Goal: Information Seeking & Learning: Learn about a topic

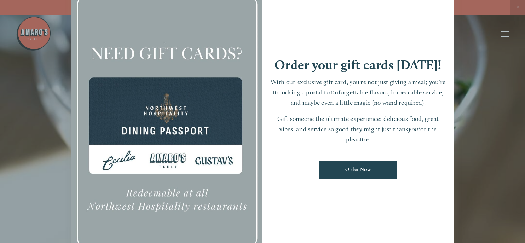
click at [168, 160] on div at bounding box center [166, 122] width 191 height 268
click at [35, 38] on div at bounding box center [262, 121] width 525 height 243
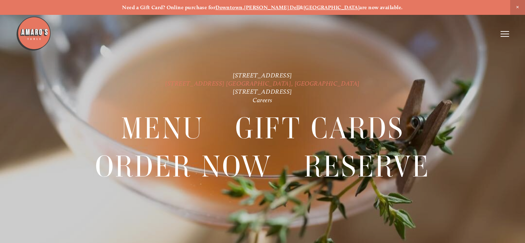
click at [241, 83] on link "[STREET_ADDRESS] [GEOGRAPHIC_DATA], [GEOGRAPHIC_DATA]" at bounding box center [262, 83] width 195 height 7
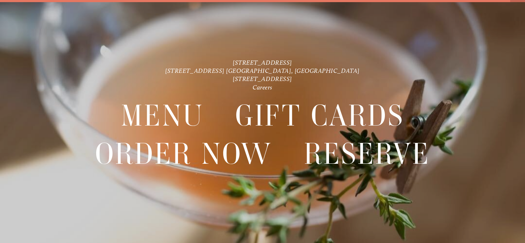
scroll to position [15, 0]
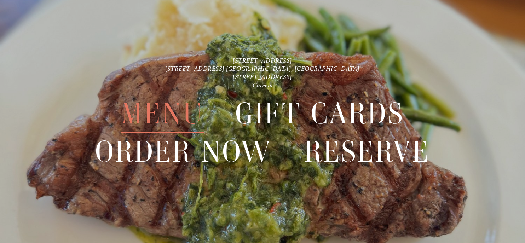
click at [186, 110] on span "Menu" at bounding box center [162, 113] width 83 height 38
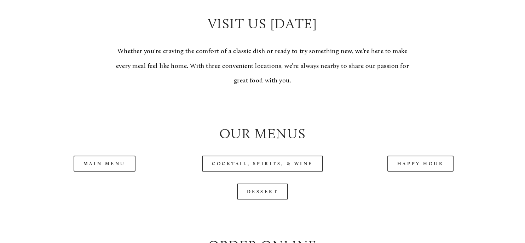
scroll to position [722, 0]
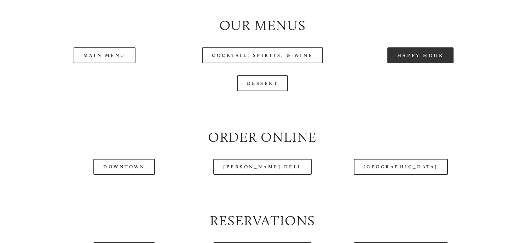
click at [429, 63] on link "Happy Hour" at bounding box center [420, 55] width 67 height 16
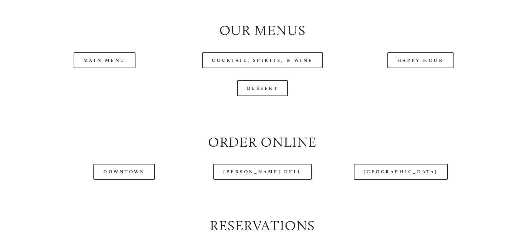
scroll to position [686, 0]
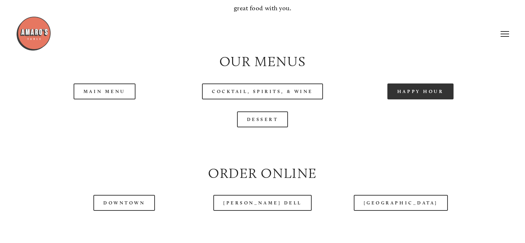
click at [410, 99] on link "Happy Hour" at bounding box center [420, 91] width 67 height 16
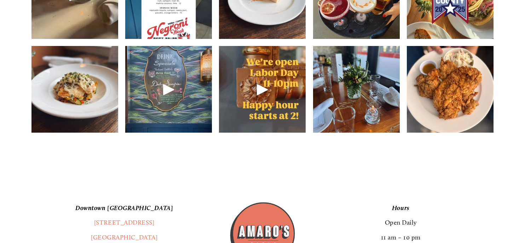
scroll to position [1227, 0]
